Goal: Task Accomplishment & Management: Manage account settings

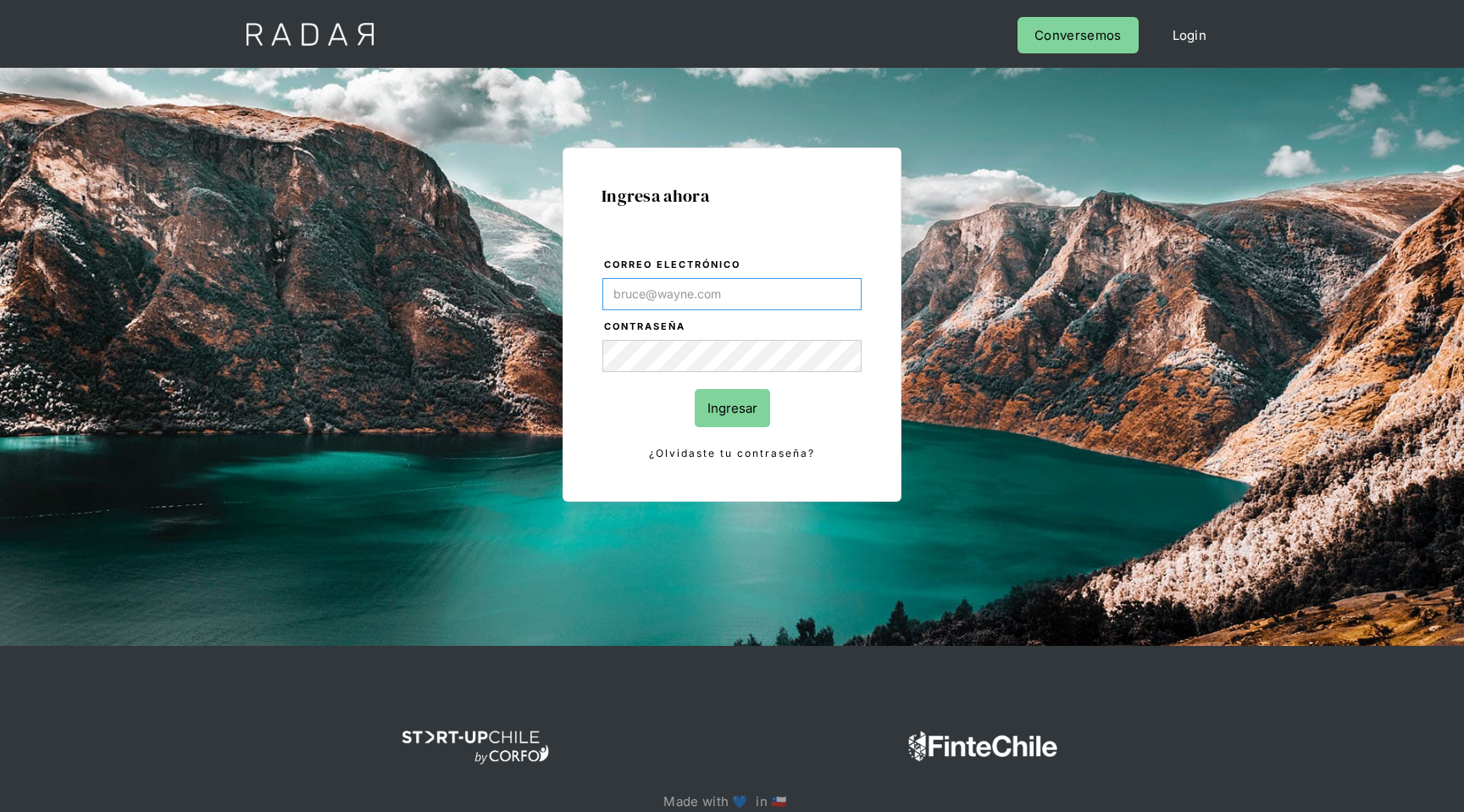
click at [638, 287] on input "Correo electrónico" at bounding box center [732, 294] width 259 height 33
type input "[EMAIL_ADDRESS][DOMAIN_NAME]"
click at [695, 389] on input "Ingresar" at bounding box center [732, 407] width 76 height 38
click at [545, 361] on div "Ingresa ahora Correo electrónico yongsan@somosradar.com Contraseña Ingresar ¿Ol…" at bounding box center [732, 381] width 796 height 527
click at [725, 400] on input "Ingresar" at bounding box center [732, 407] width 76 height 38
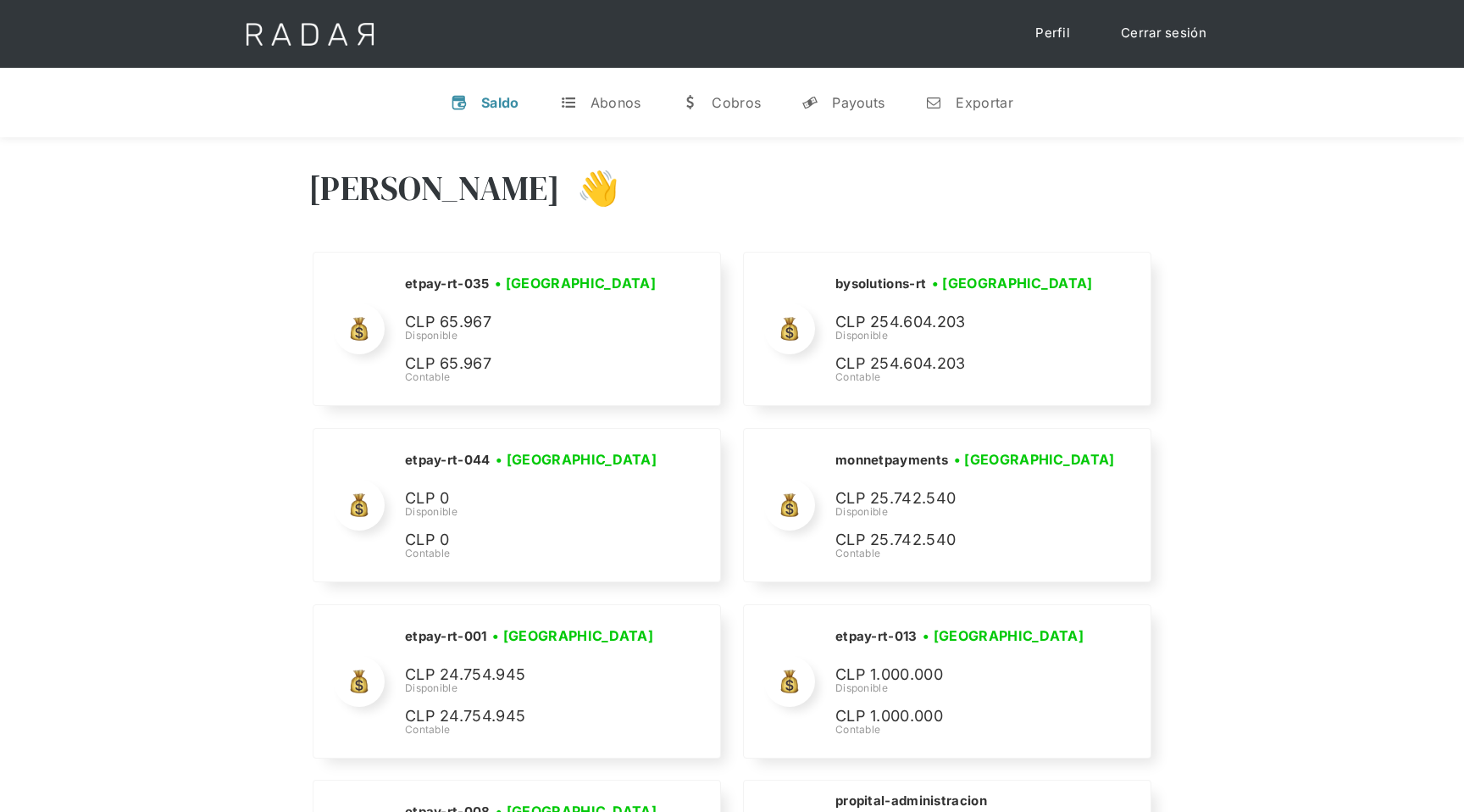
click at [1062, 34] on link "Perfil" at bounding box center [1053, 33] width 69 height 33
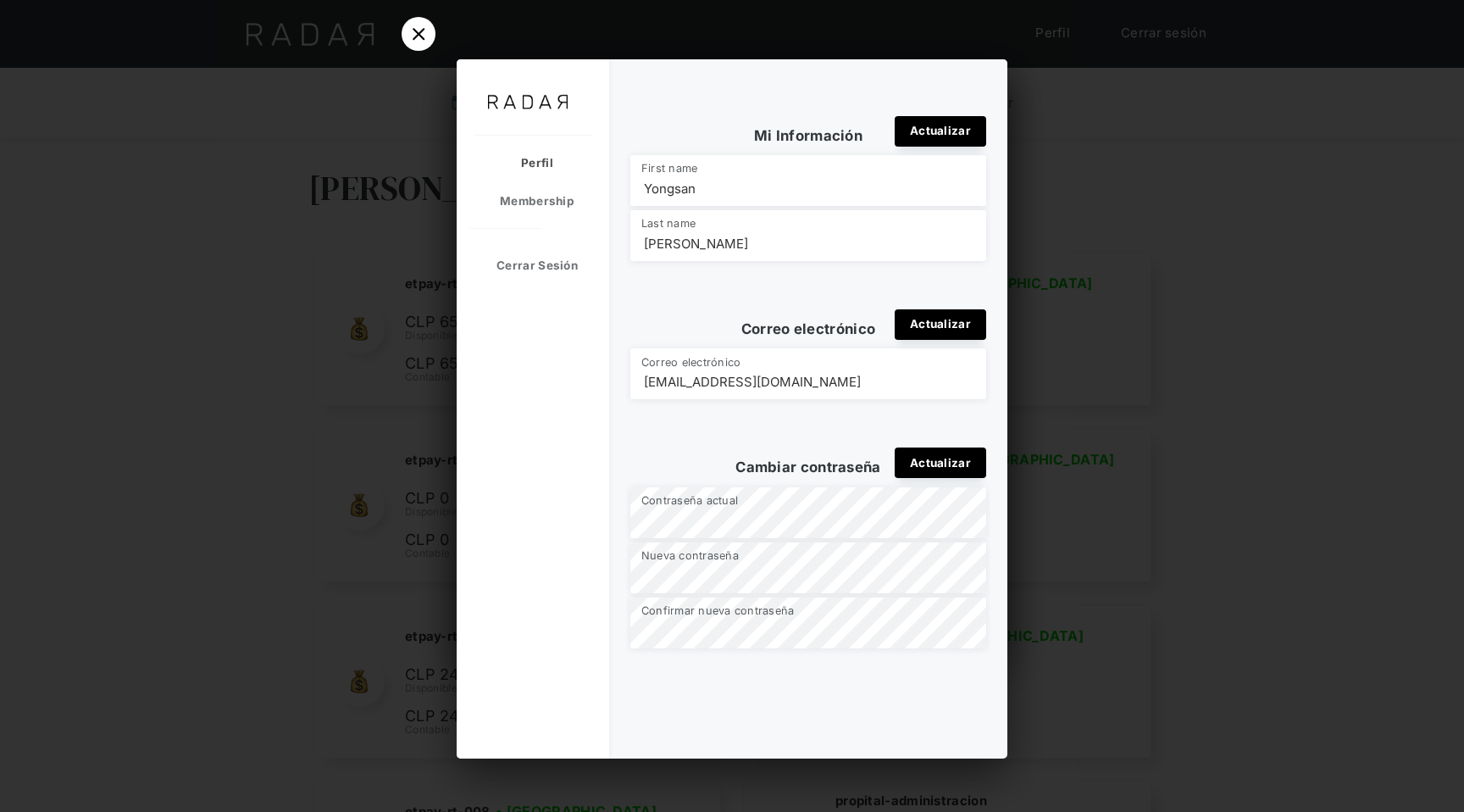
click at [935, 460] on div "Actualizar" at bounding box center [941, 462] width 91 height 31
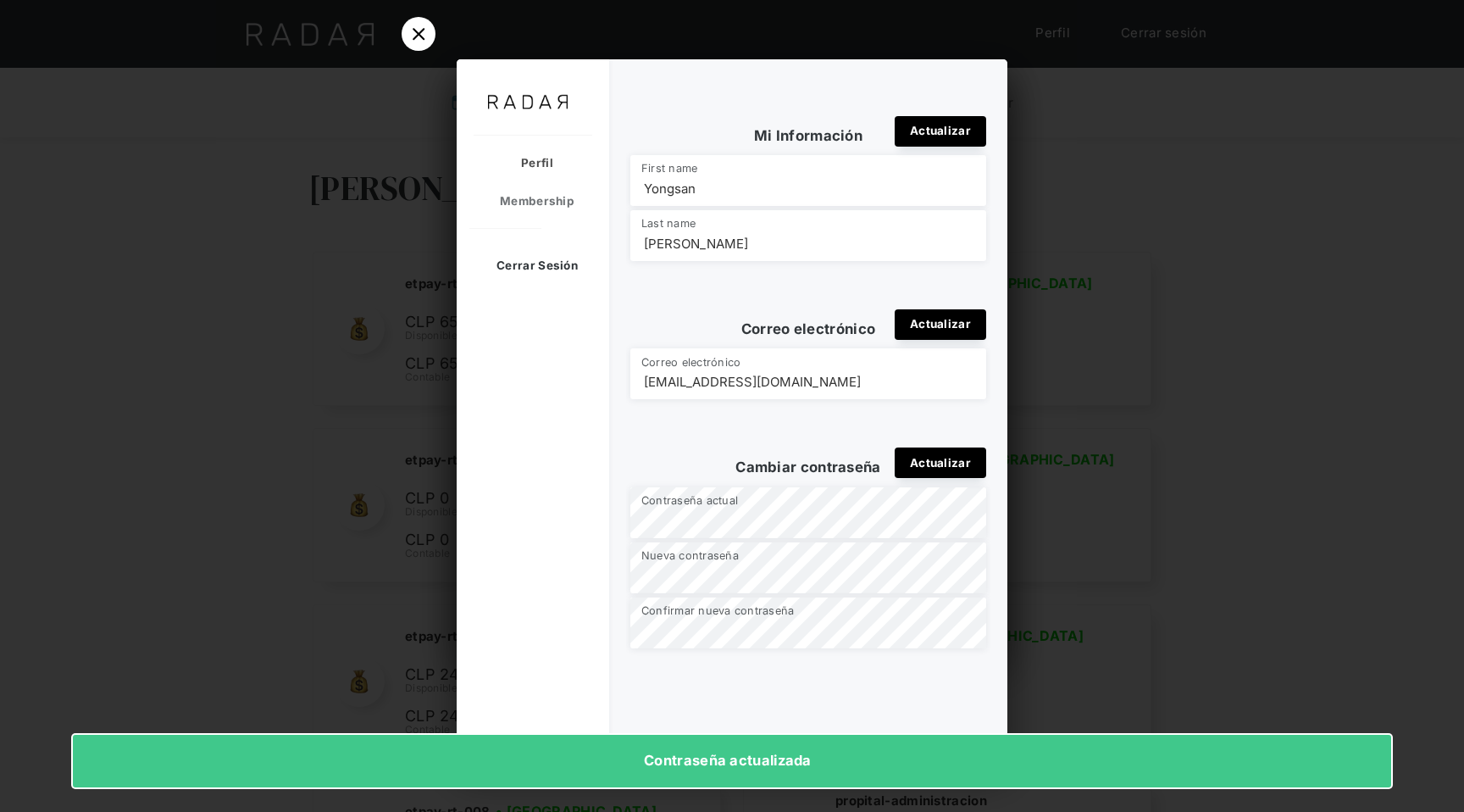
click at [571, 266] on div "Cerrar Sesión" at bounding box center [529, 265] width 144 height 38
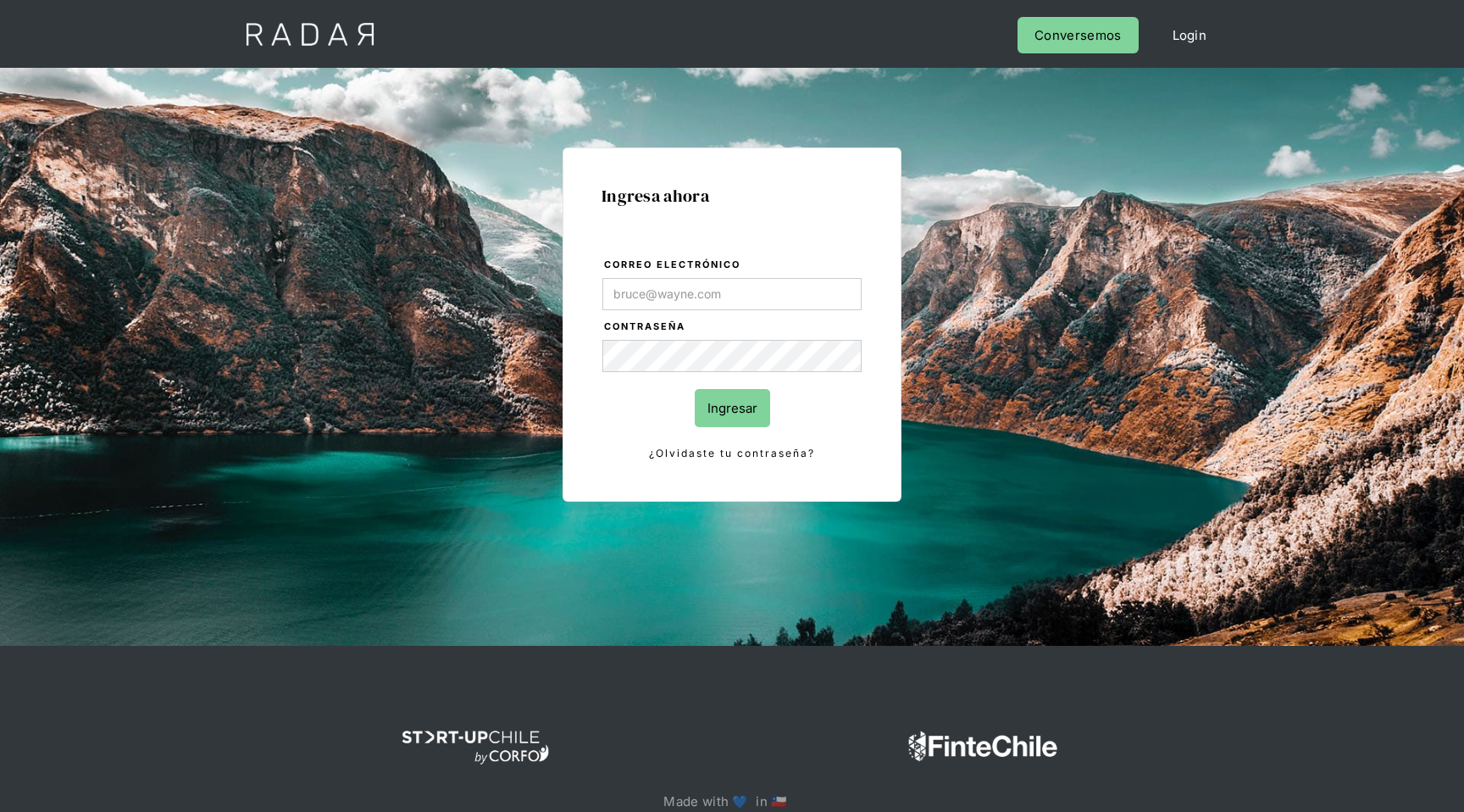
click at [773, 303] on input "Correo electrónico" at bounding box center [732, 294] width 259 height 33
type input "[EMAIL_ADDRESS][DOMAIN_NAME]"
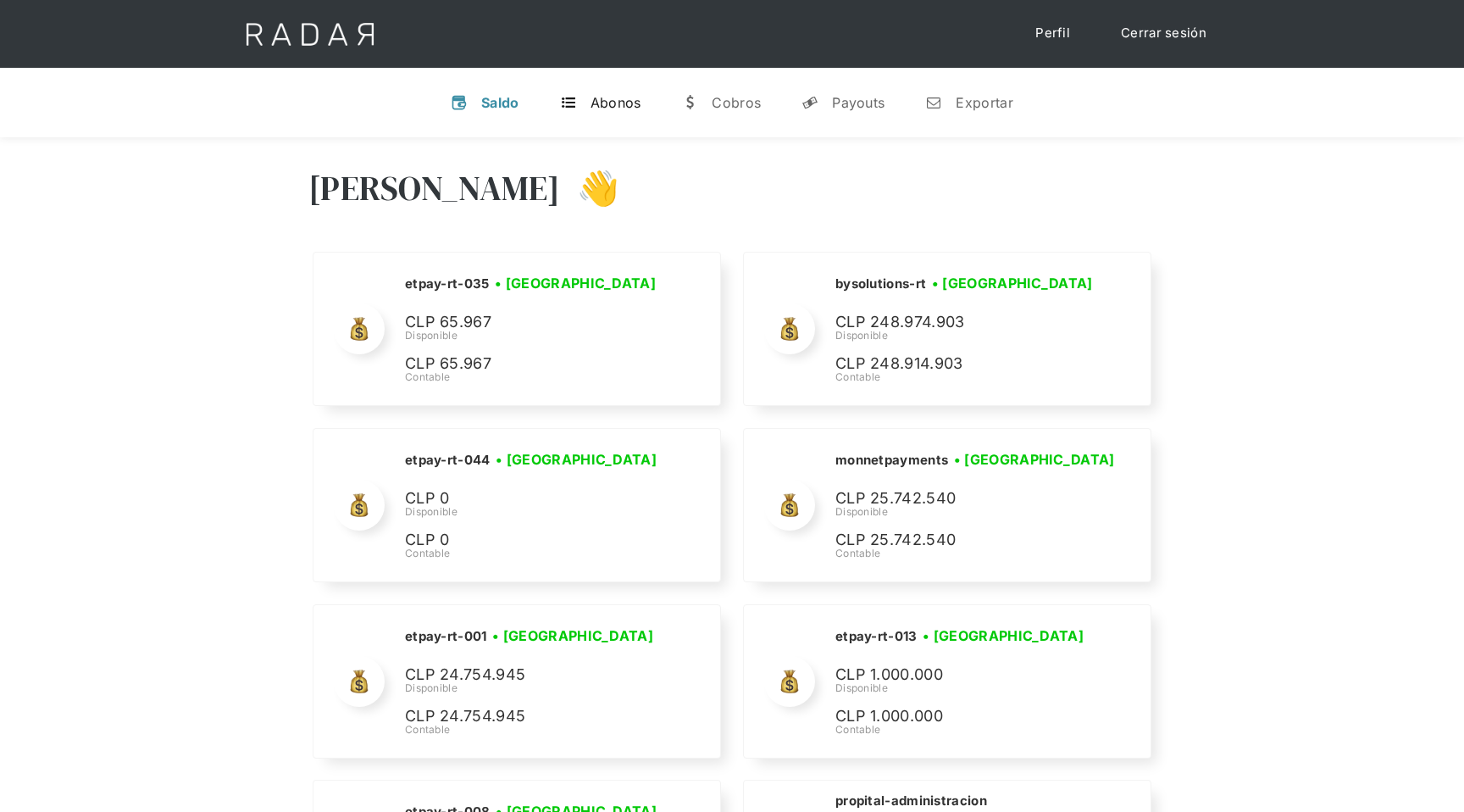
click at [613, 97] on div "Abonos" at bounding box center [615, 103] width 51 height 17
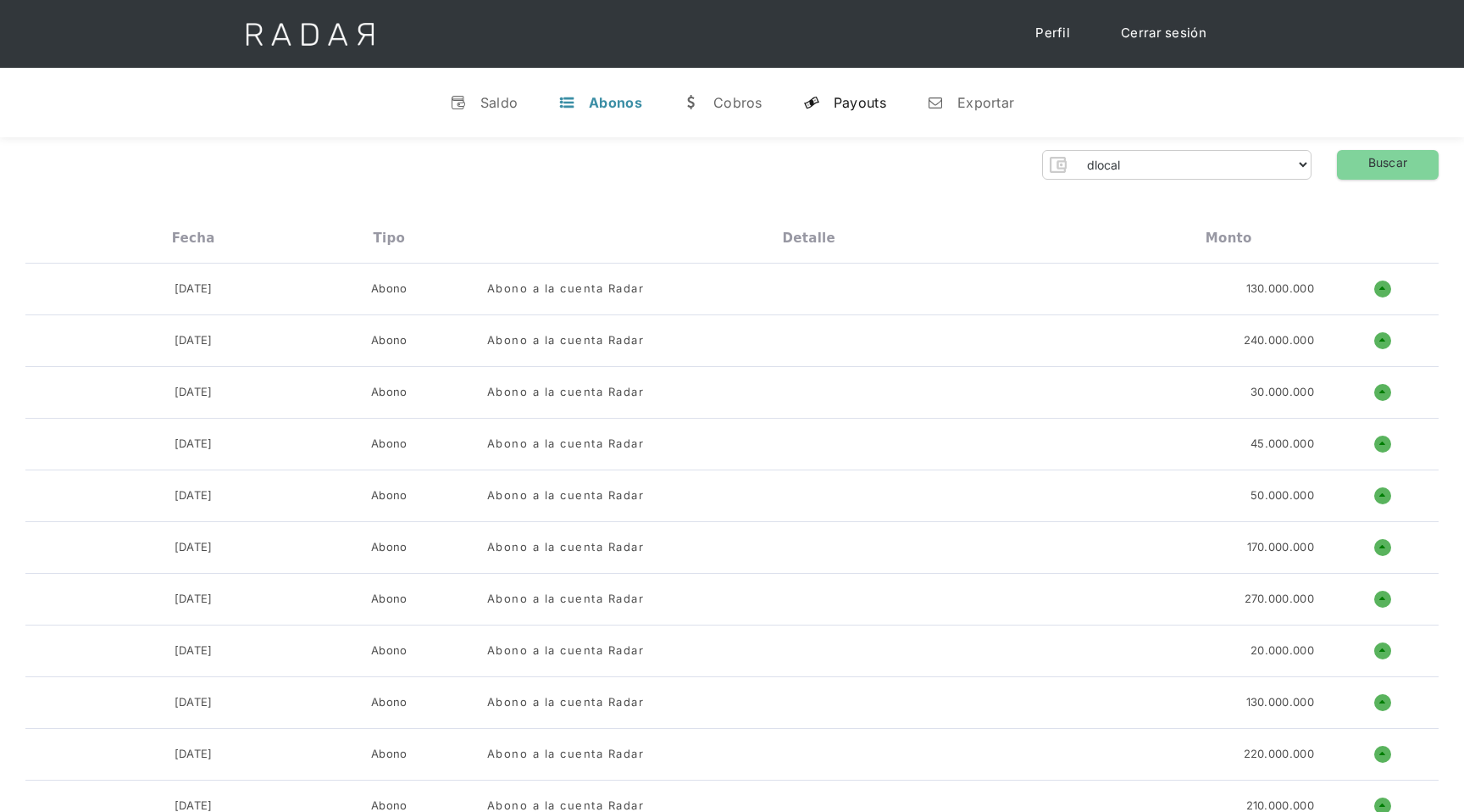
click at [831, 86] on link "y Payouts" at bounding box center [845, 102] width 110 height 44
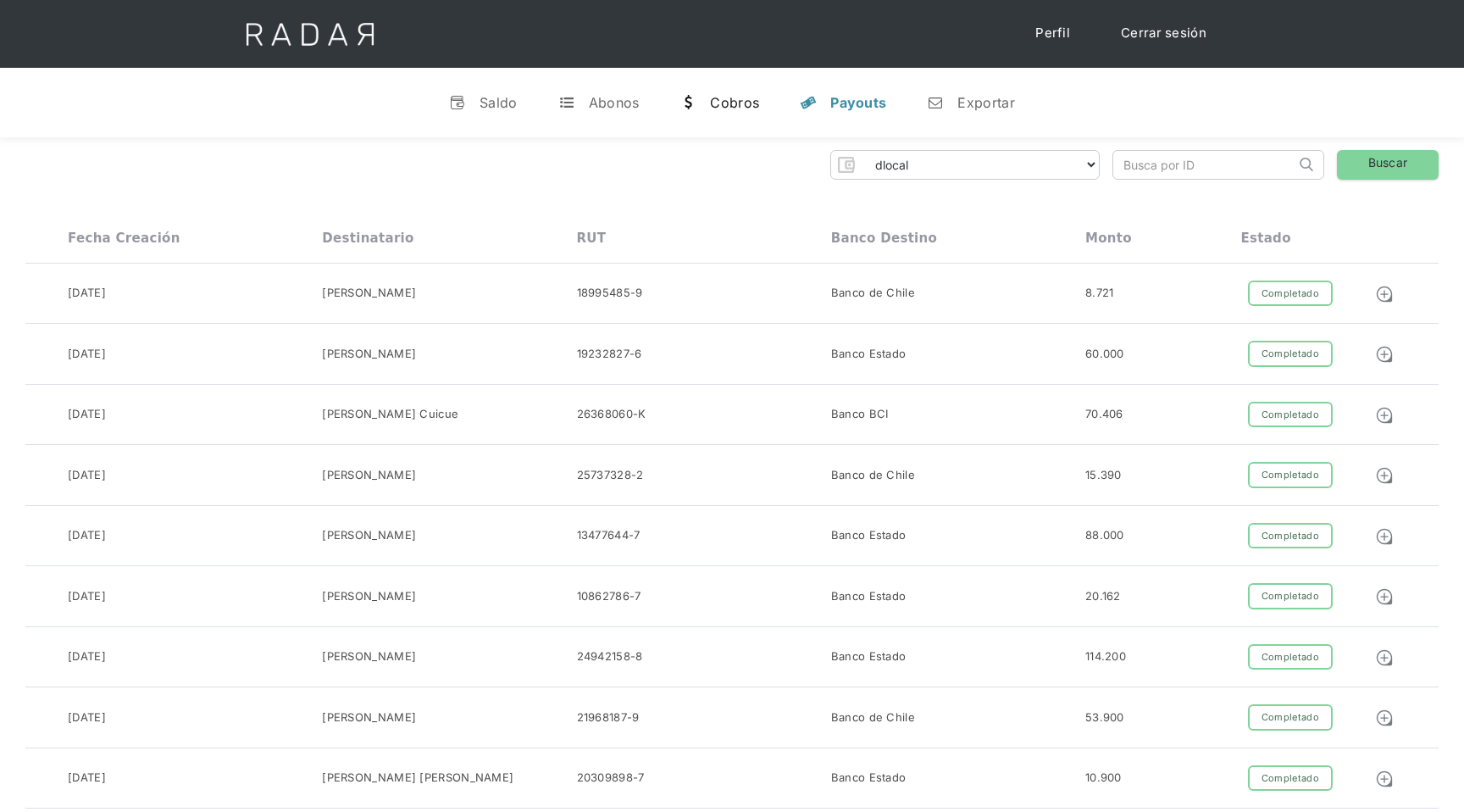
click at [739, 103] on div "Cobros" at bounding box center [734, 103] width 49 height 17
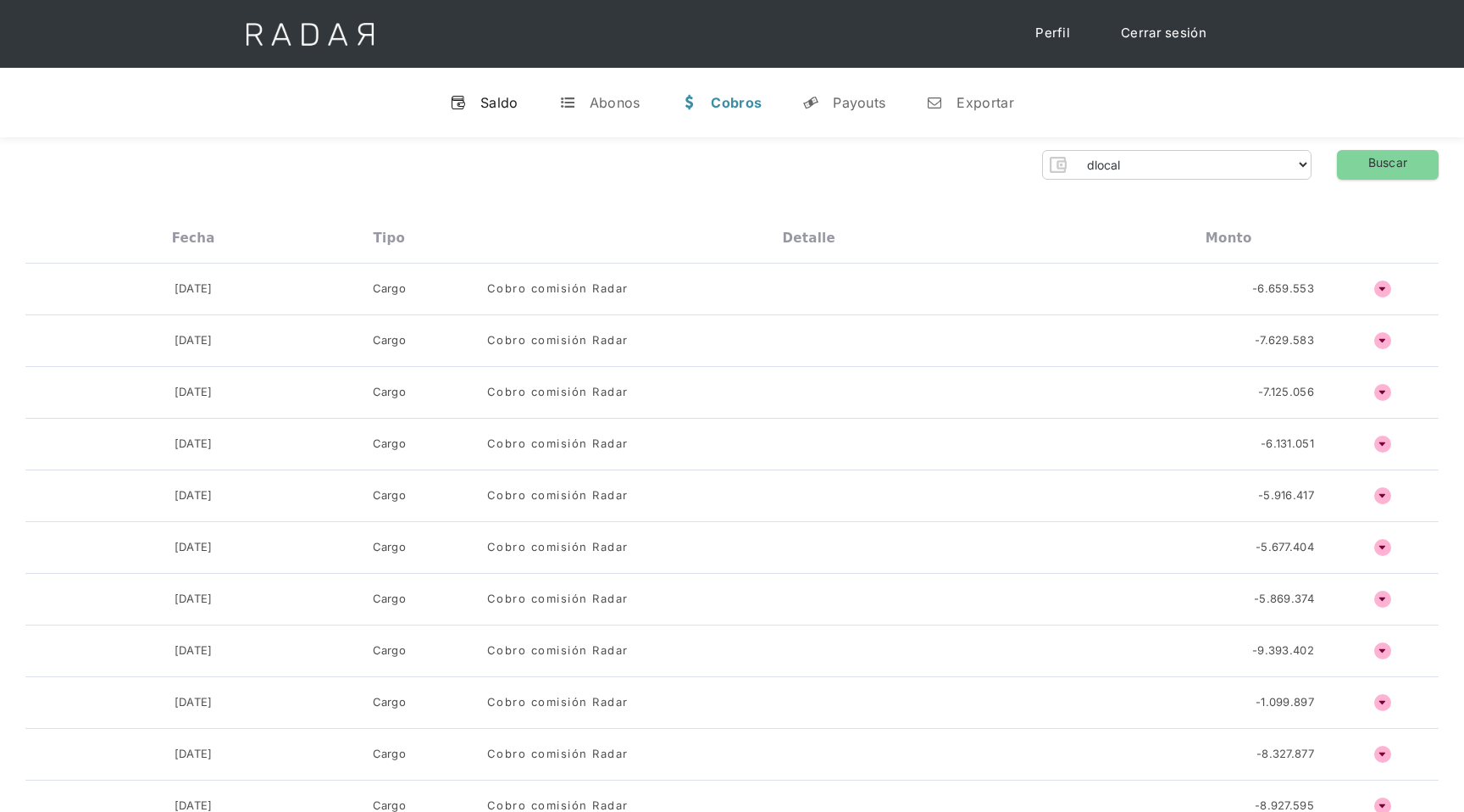
click at [496, 90] on link "v Saldo" at bounding box center [484, 102] width 96 height 44
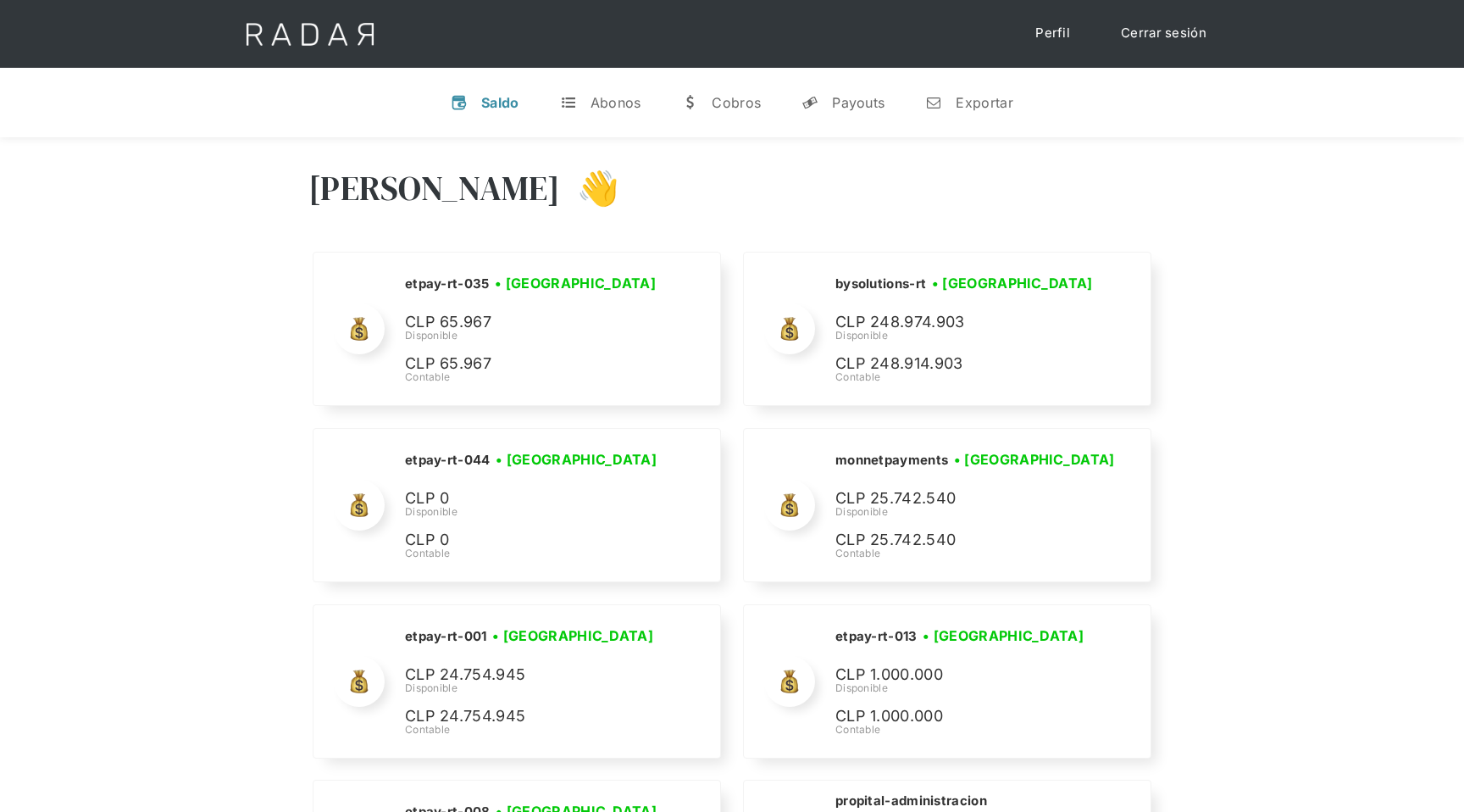
click at [496, 91] on link "v Saldo" at bounding box center [485, 102] width 96 height 44
click at [1068, 40] on link "Perfil" at bounding box center [1053, 33] width 69 height 33
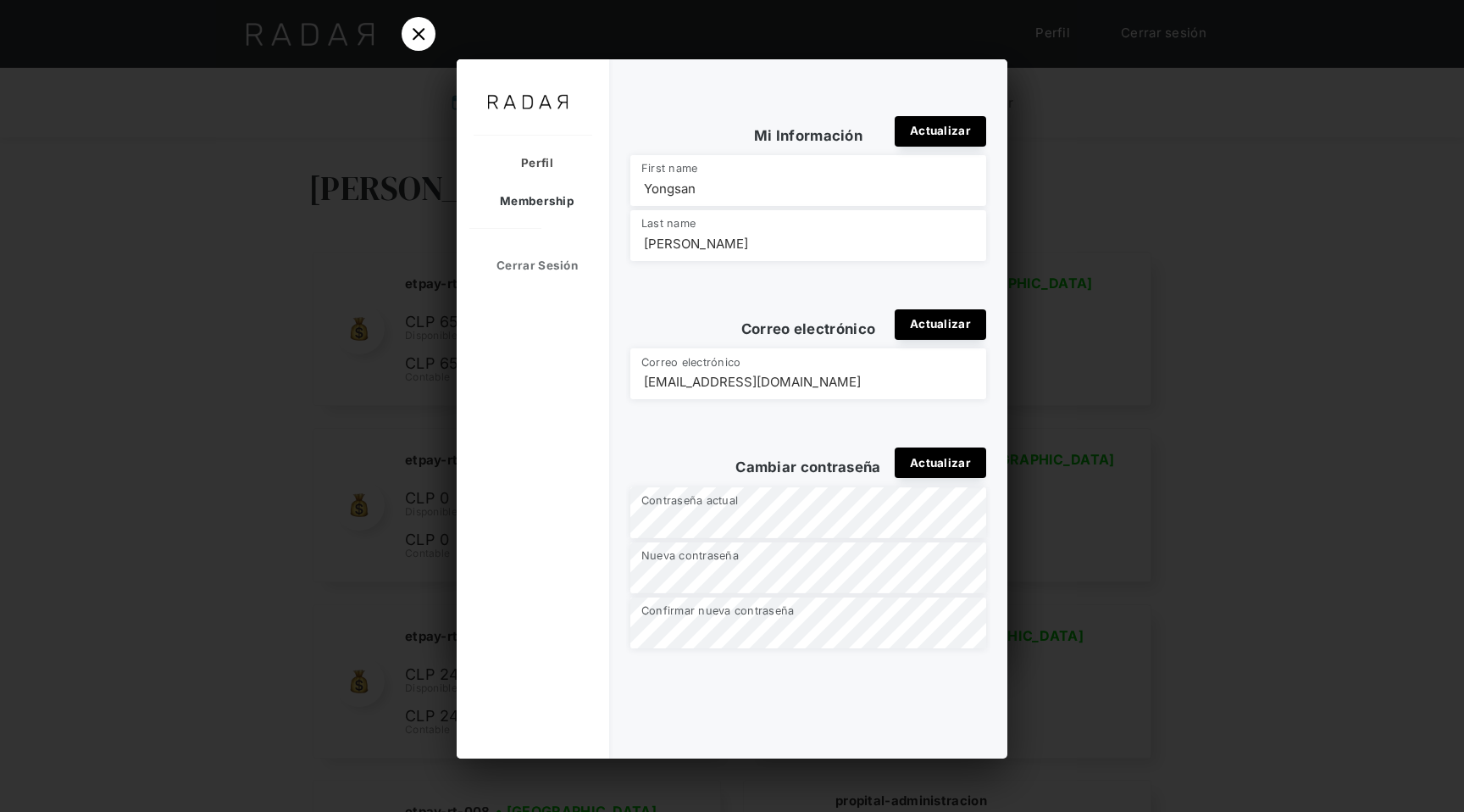
click at [546, 207] on div "Membership" at bounding box center [529, 200] width 144 height 38
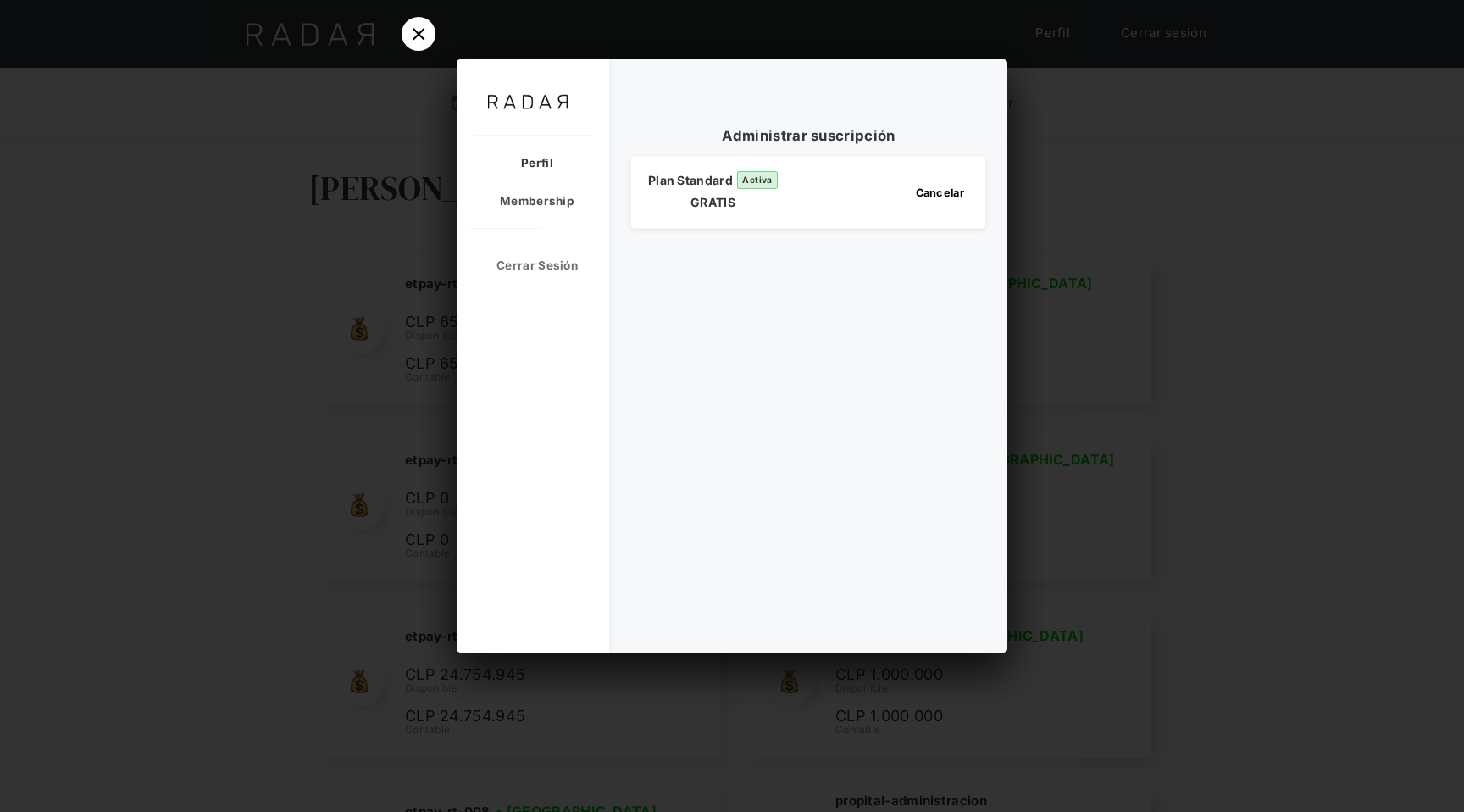
click at [543, 167] on div "Perfil" at bounding box center [529, 162] width 144 height 38
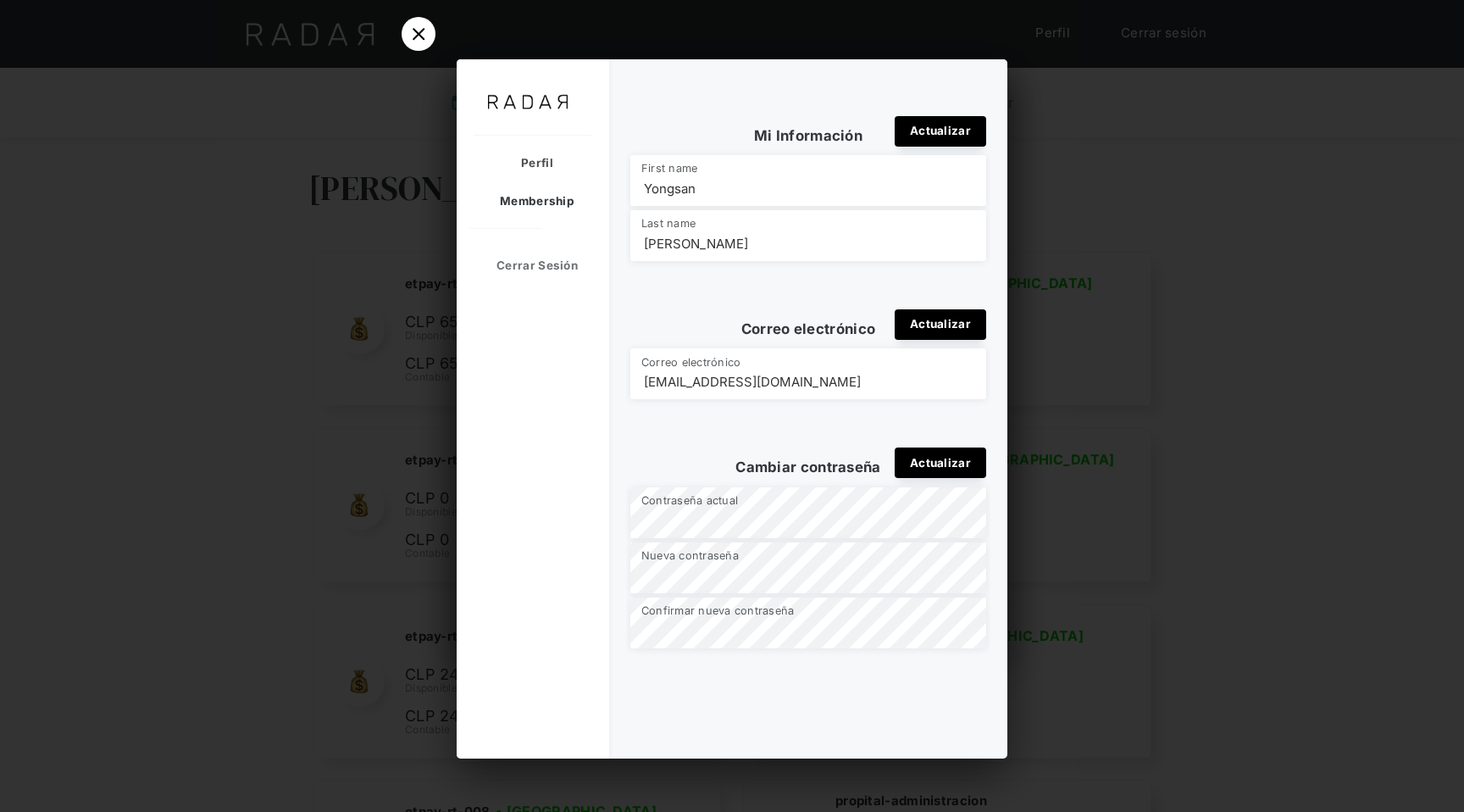
click at [533, 201] on div "Membership" at bounding box center [529, 200] width 144 height 38
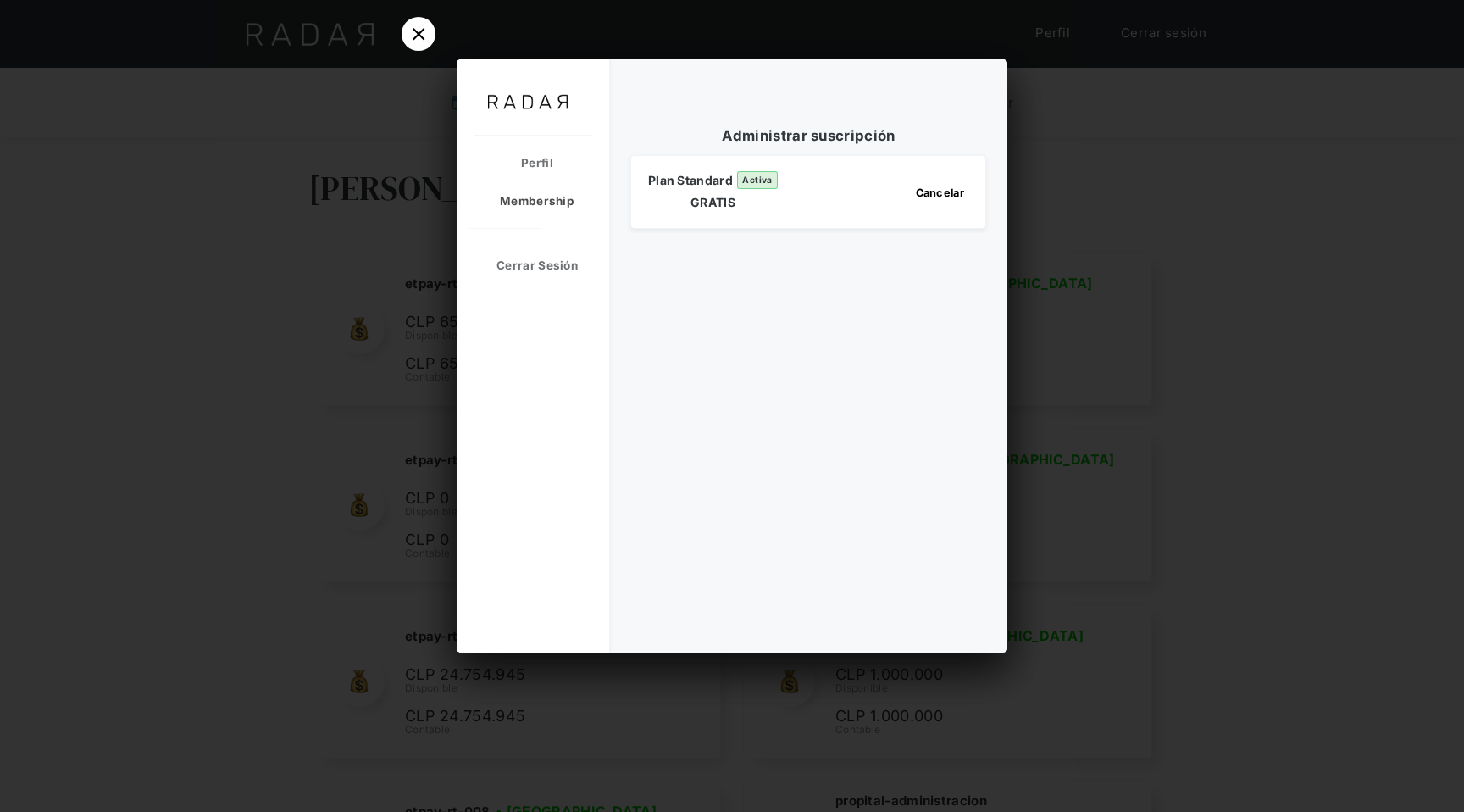
click at [421, 198] on div at bounding box center [732, 406] width 1464 height 812
